Goal: Task Accomplishment & Management: Manage account settings

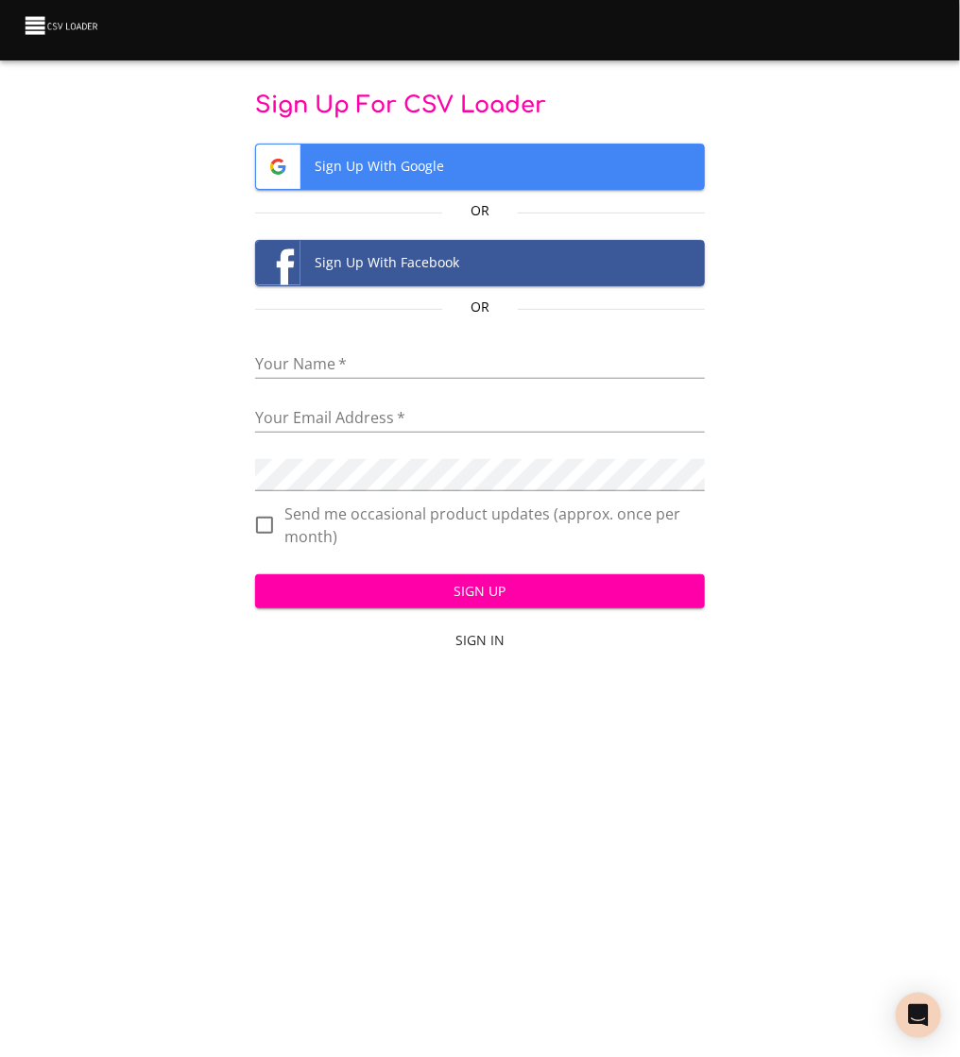
click at [43, 28] on img at bounding box center [62, 25] width 79 height 26
click at [404, 364] on input "text" at bounding box center [480, 364] width 450 height 27
type input "Bridie Mumme"
click at [335, 433] on input "email" at bounding box center [480, 418] width 450 height 27
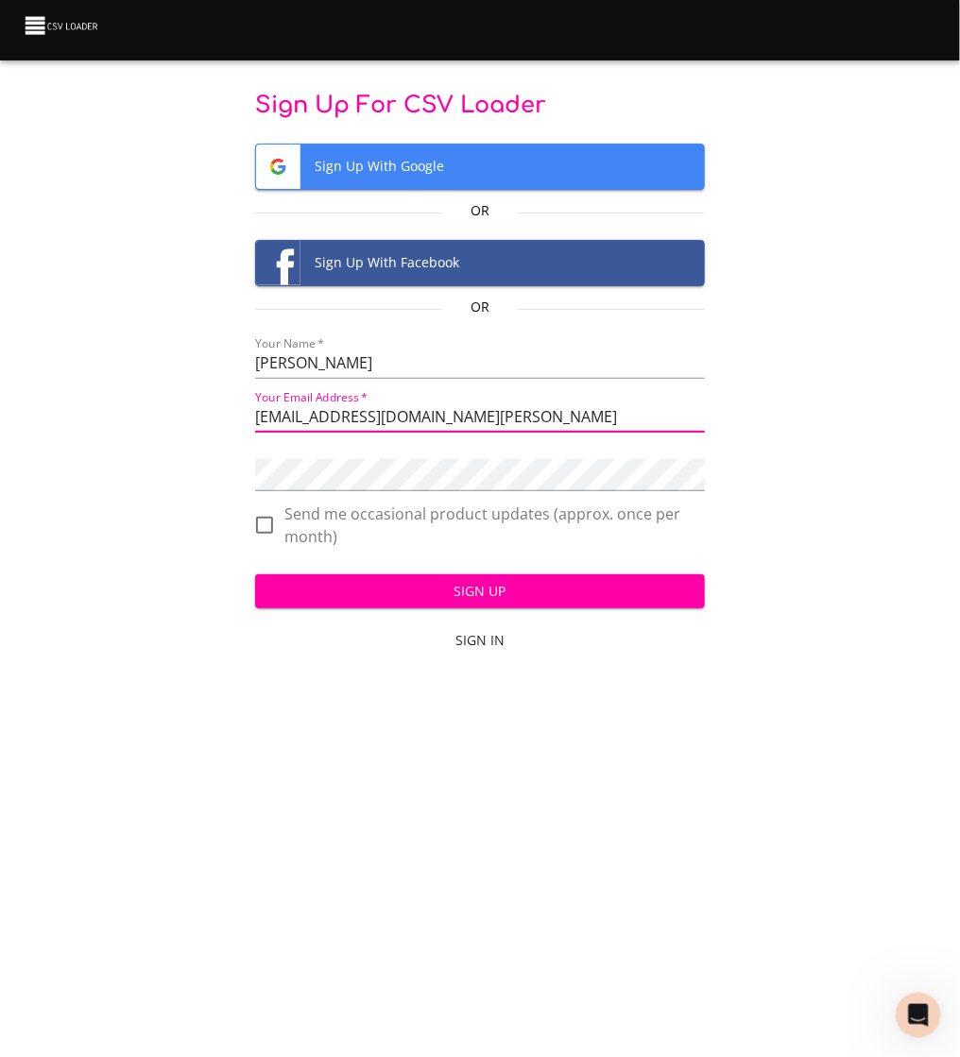
type input "35177986@student.murdoch.edu.au"
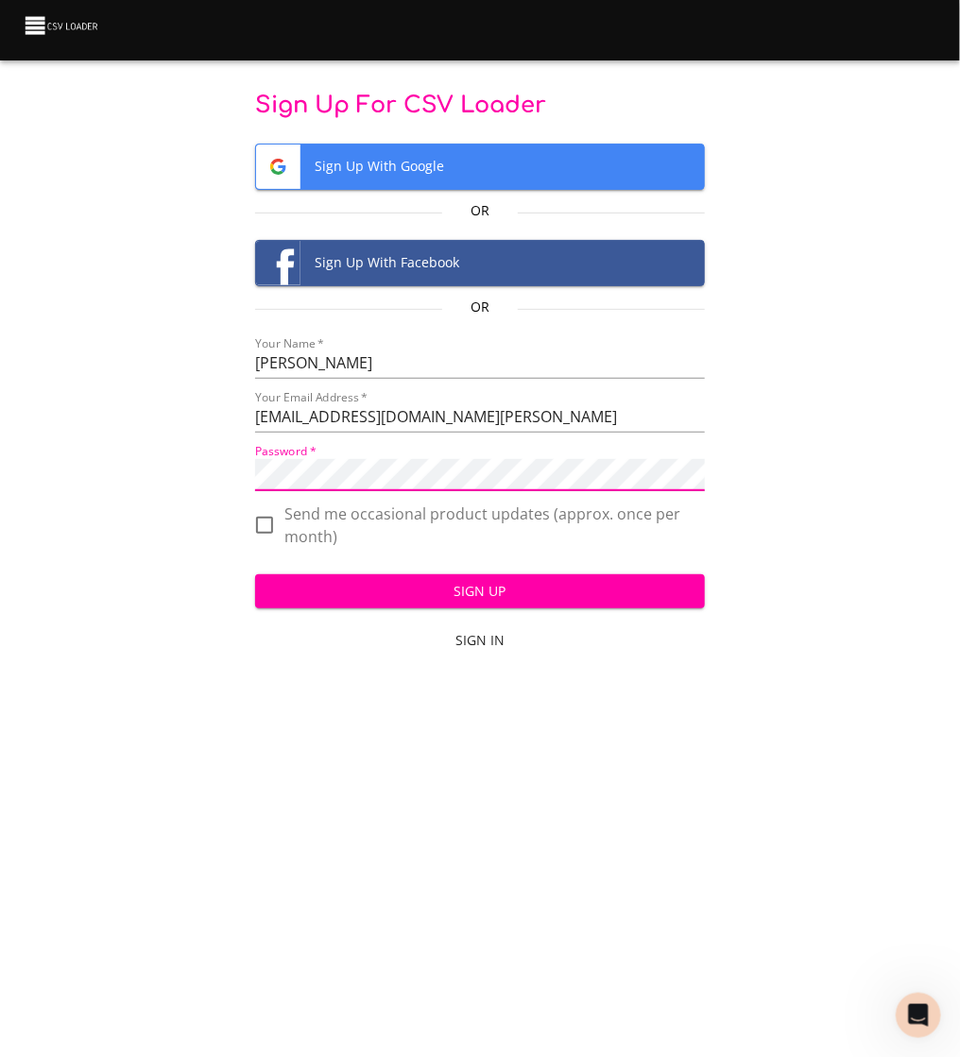
click at [155, 470] on div "Sign Up For CSV Loader Sign Up With Google Or Sign Up With Facebook Or Your Nam…" at bounding box center [479, 377] width 899 height 572
click at [151, 483] on div "Sign Up For CSV Loader Sign Up With Google Or Sign Up With Facebook Or Your Nam…" at bounding box center [479, 377] width 899 height 572
click at [407, 604] on span "Sign Up" at bounding box center [479, 592] width 419 height 24
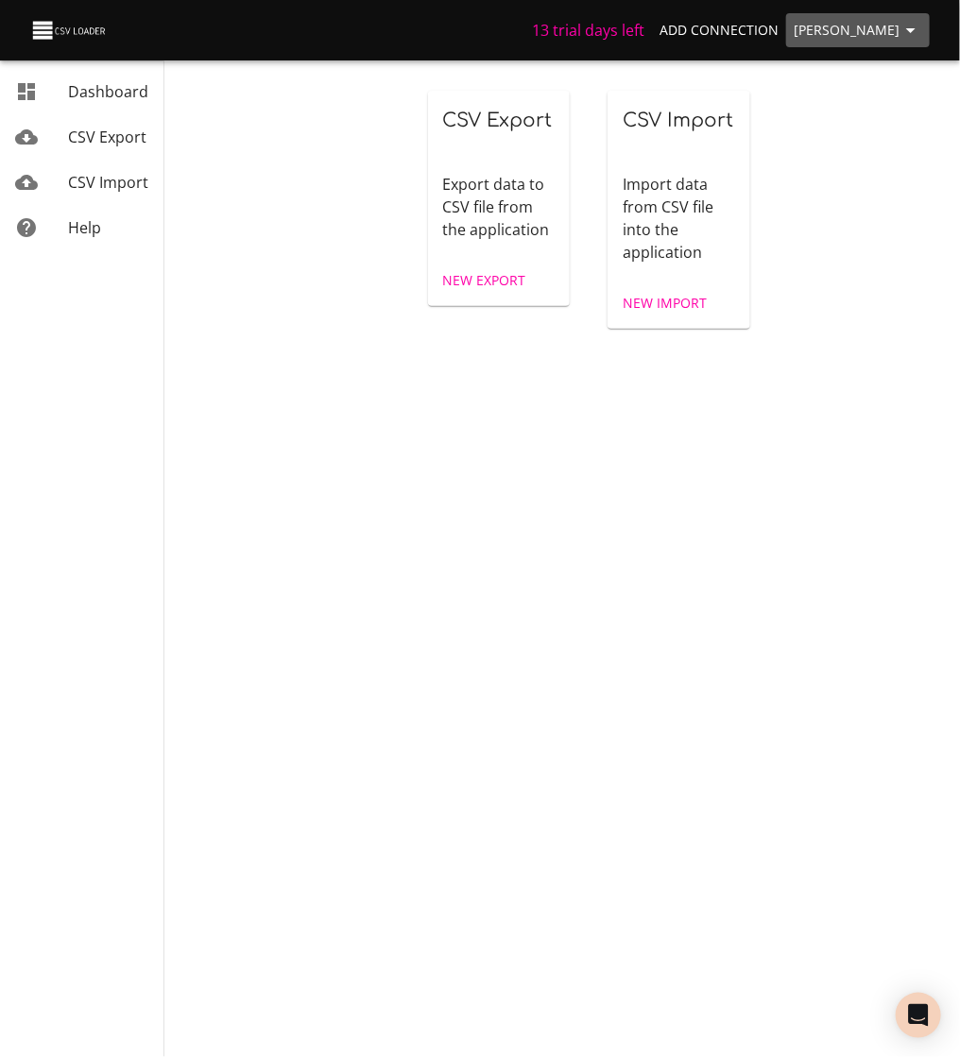
click at [861, 19] on span "[PERSON_NAME]" at bounding box center [857, 31] width 128 height 24
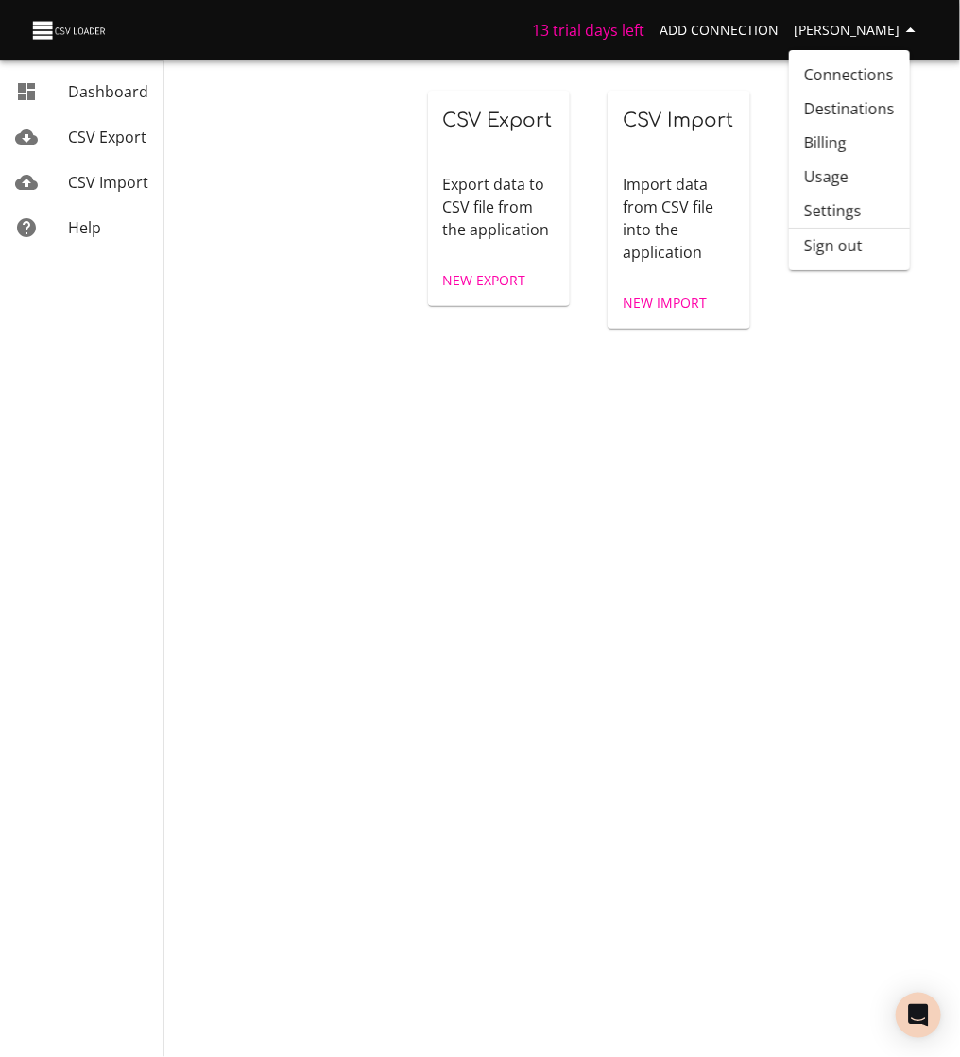
click at [840, 160] on link "Billing" at bounding box center [849, 143] width 121 height 34
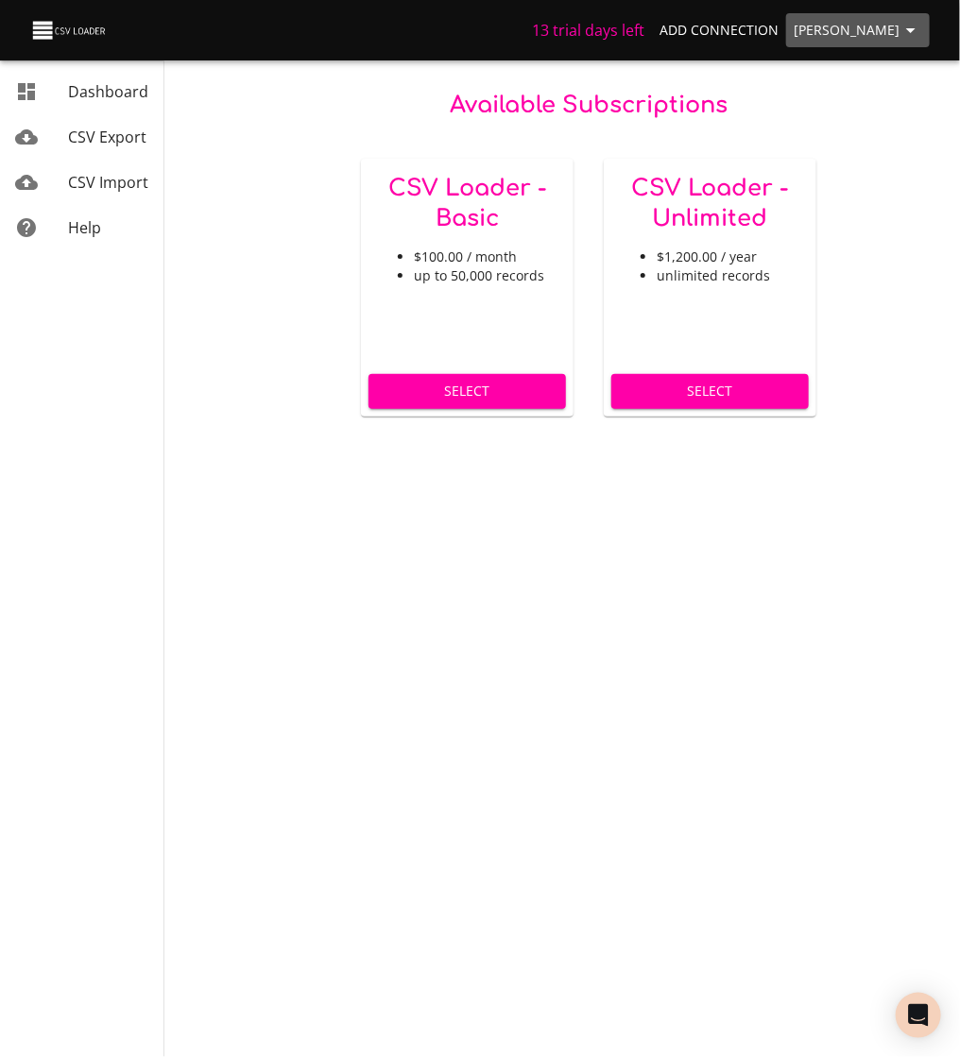
click at [810, 24] on span "[PERSON_NAME]" at bounding box center [857, 31] width 128 height 24
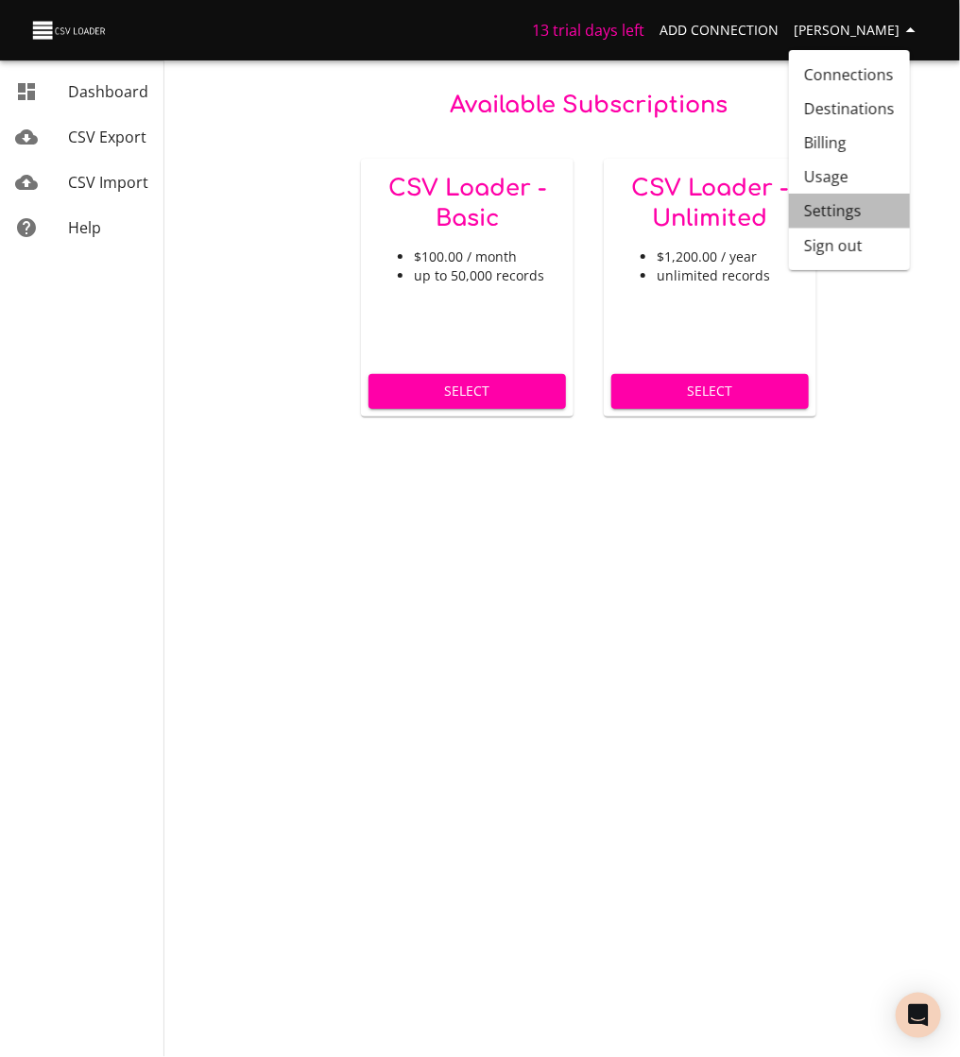
click at [876, 228] on link "Settings" at bounding box center [849, 211] width 121 height 34
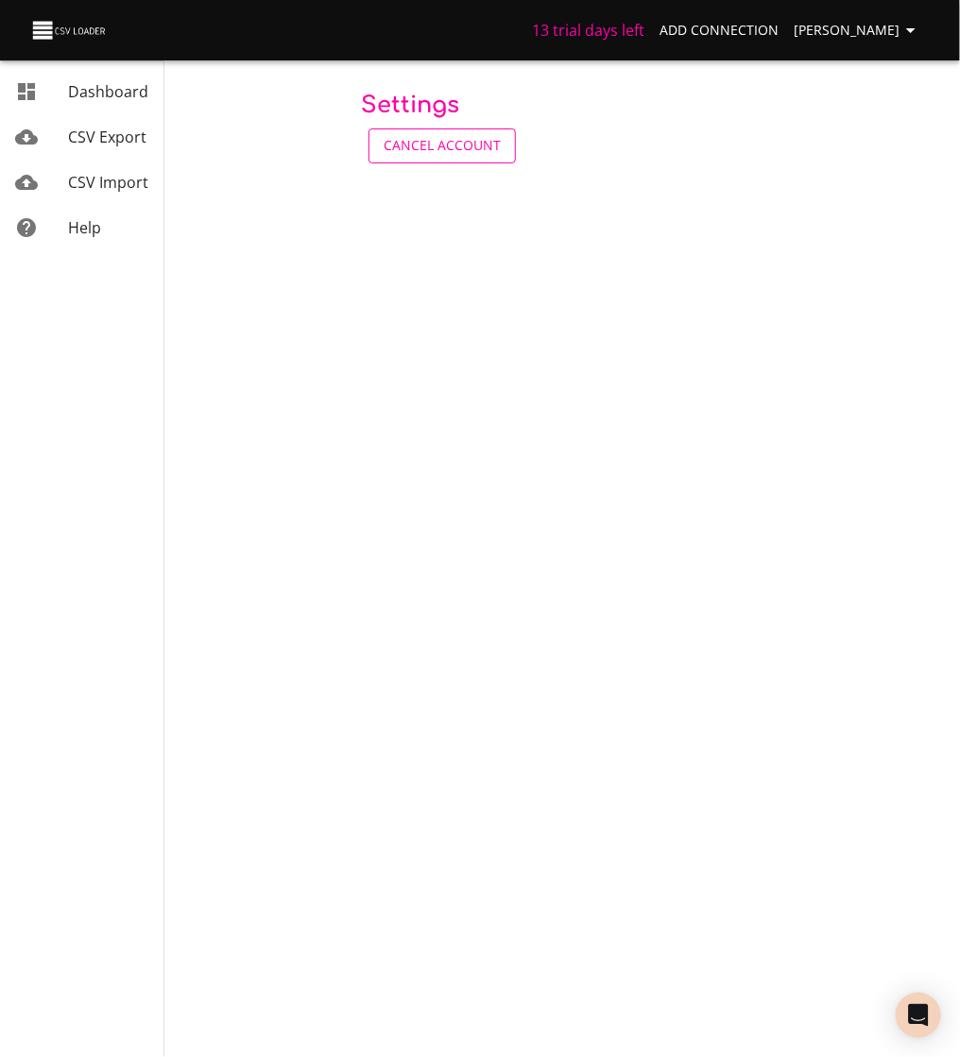
click at [474, 147] on span "Cancel Account" at bounding box center [442, 146] width 117 height 24
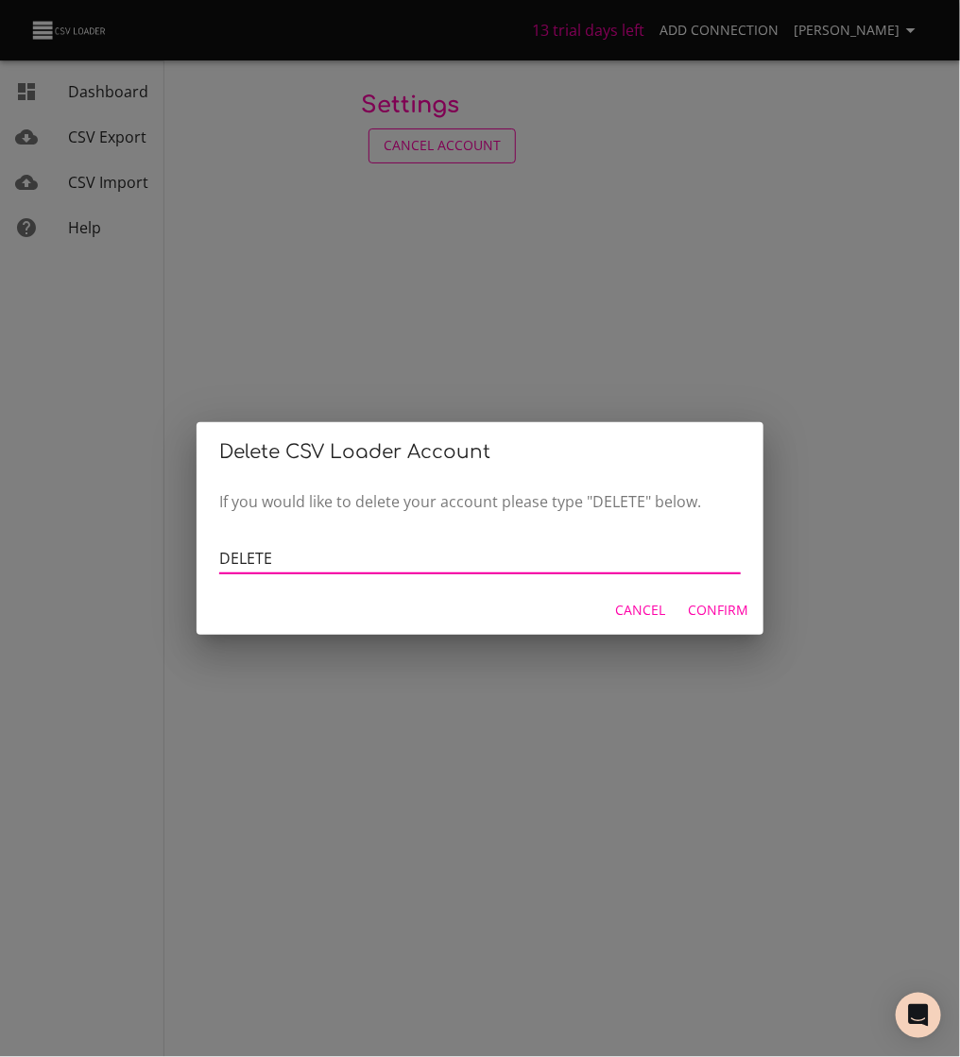
type input "DELETE"
click at [706, 628] on button "Confirm" at bounding box center [718, 610] width 76 height 35
